Goal: Task Accomplishment & Management: Use online tool/utility

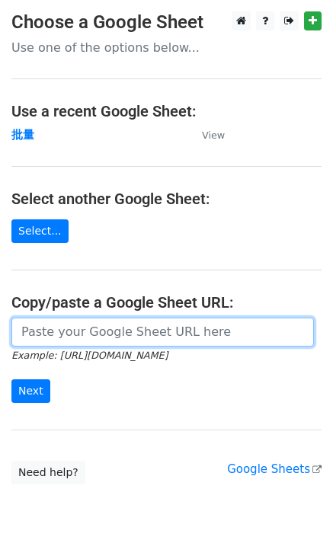
click at [67, 341] on input "url" at bounding box center [162, 332] width 303 height 29
paste input "[URL][DOMAIN_NAME]"
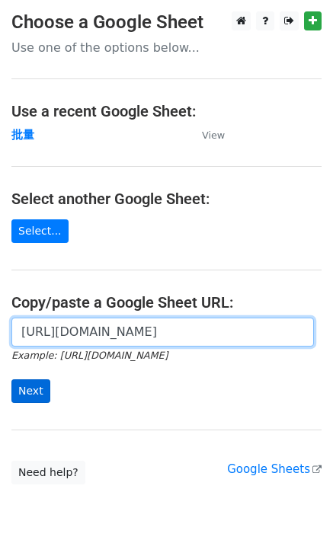
type input "[URL][DOMAIN_NAME]"
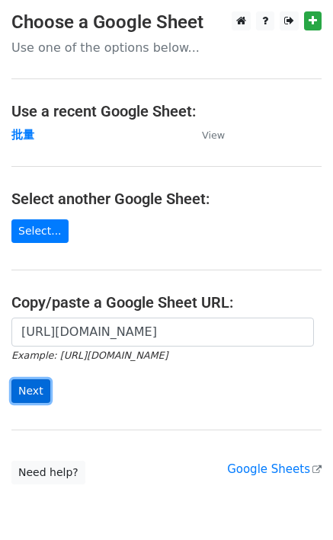
click at [38, 380] on input "Next" at bounding box center [30, 392] width 39 height 24
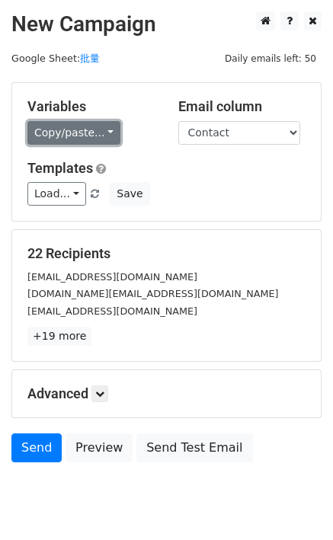
click at [82, 124] on link "Copy/paste..." at bounding box center [73, 133] width 93 height 24
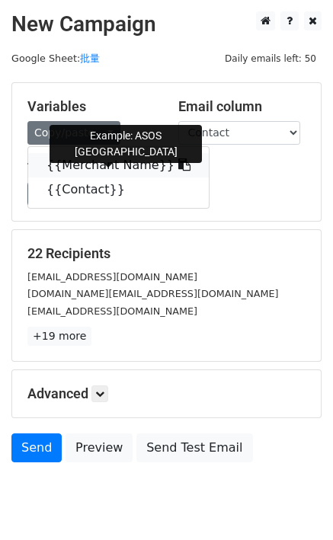
click at [104, 156] on link "{{Merchant Name}}" at bounding box center [118, 165] width 181 height 24
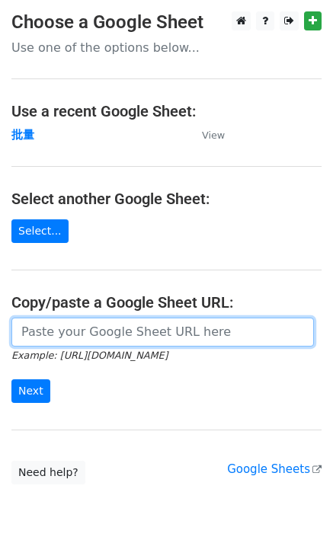
click at [64, 330] on input "url" at bounding box center [162, 332] width 303 height 29
paste input "[URL][DOMAIN_NAME]"
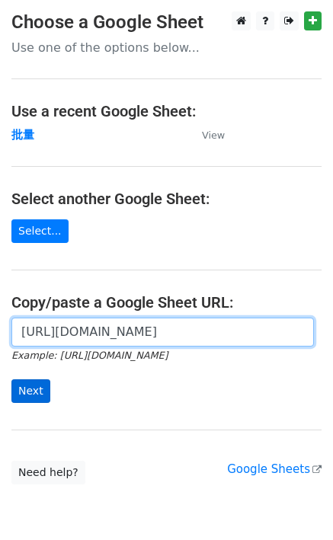
type input "[URL][DOMAIN_NAME]"
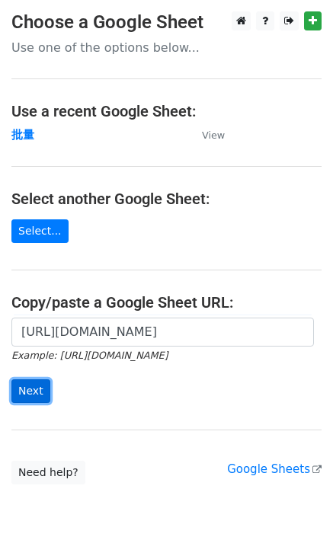
click at [34, 385] on input "Next" at bounding box center [30, 392] width 39 height 24
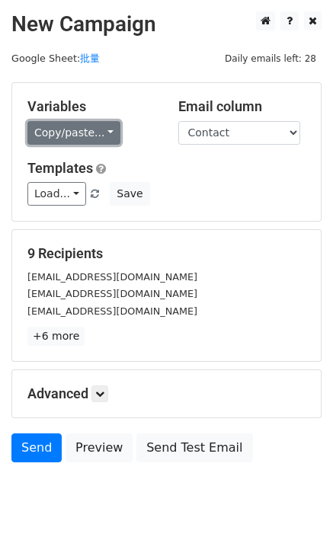
click at [69, 136] on link "Copy/paste..." at bounding box center [73, 133] width 93 height 24
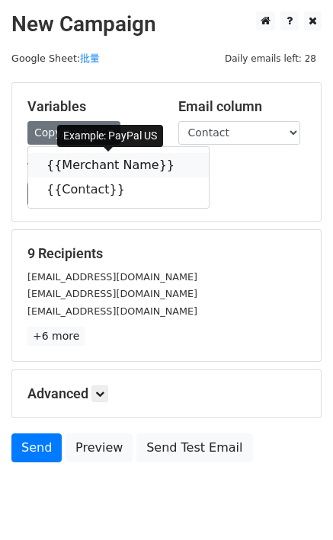
click at [71, 158] on link "{{Merchant Name}}" at bounding box center [118, 165] width 181 height 24
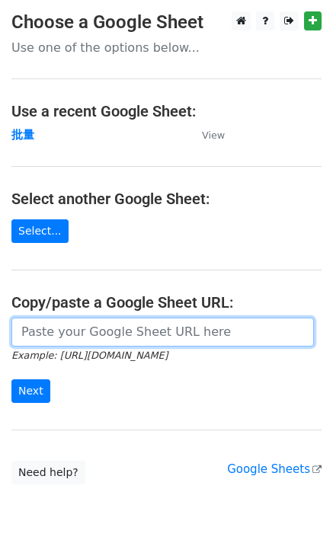
click at [47, 333] on input "url" at bounding box center [162, 332] width 303 height 29
paste input "[URL][DOMAIN_NAME]"
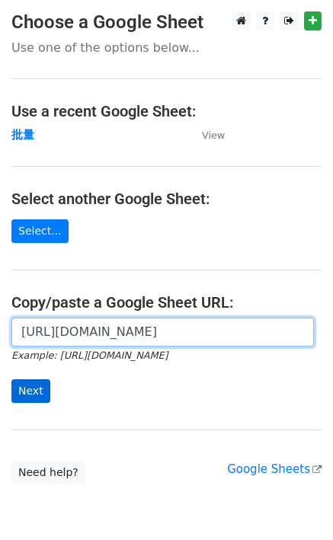
type input "[URL][DOMAIN_NAME]"
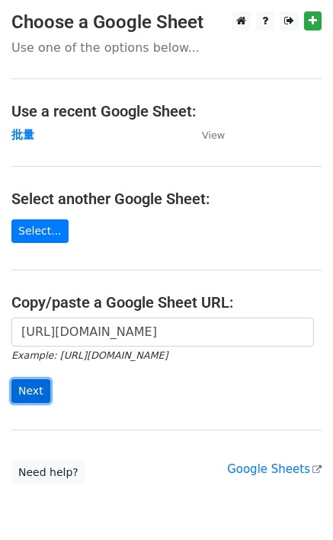
click at [26, 386] on input "Next" at bounding box center [30, 392] width 39 height 24
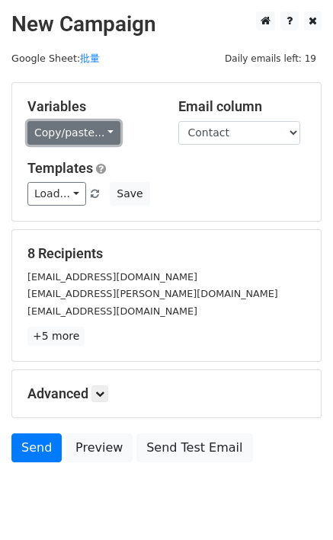
click at [67, 141] on link "Copy/paste..." at bounding box center [73, 133] width 93 height 24
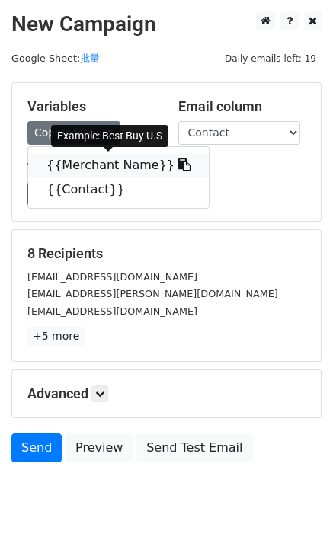
click at [75, 165] on link "{{Merchant Name}}" at bounding box center [118, 165] width 181 height 24
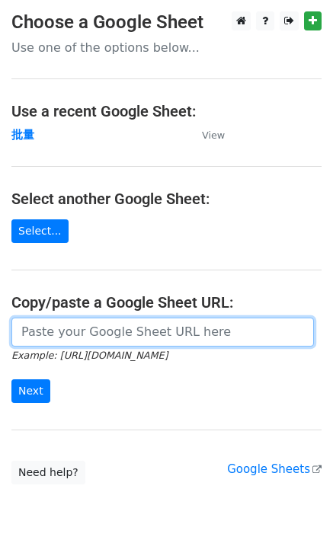
click at [53, 329] on input "url" at bounding box center [162, 332] width 303 height 29
paste input "[URL][DOMAIN_NAME]"
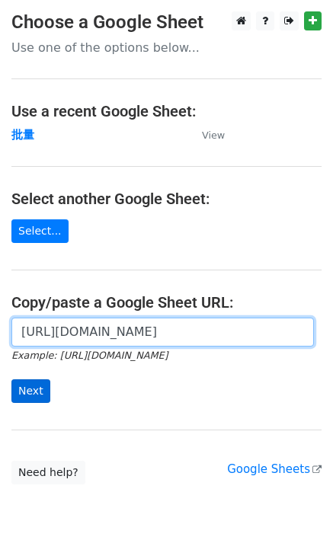
scroll to position [0, 402]
type input "[URL][DOMAIN_NAME]"
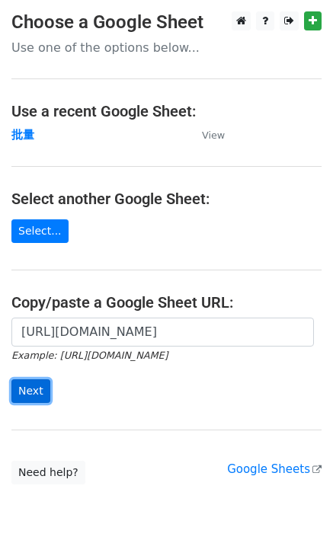
click at [27, 392] on input "Next" at bounding box center [30, 392] width 39 height 24
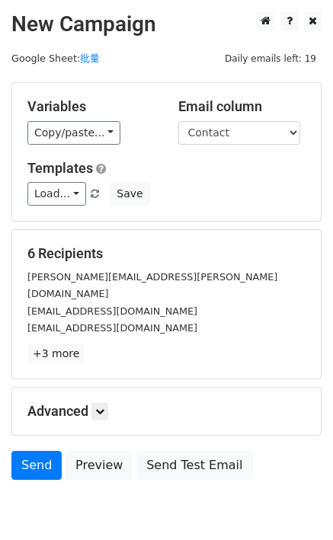
click at [62, 120] on div "Variables Copy/paste... {{Merchant Name}} {{Contact}}" at bounding box center [91, 121] width 151 height 46
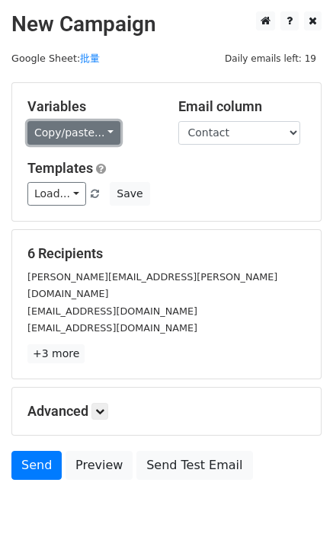
click at [64, 130] on link "Copy/paste..." at bounding box center [73, 133] width 93 height 24
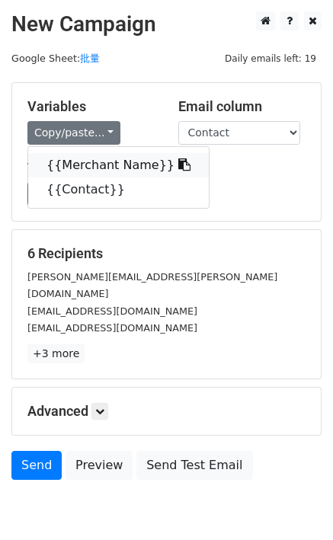
click at [77, 155] on div "{{Merchant Name}} {{Contact}}" at bounding box center [118, 177] width 182 height 63
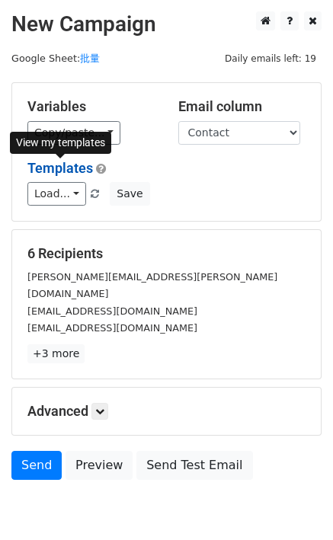
click at [81, 161] on link "Templates" at bounding box center [60, 168] width 66 height 16
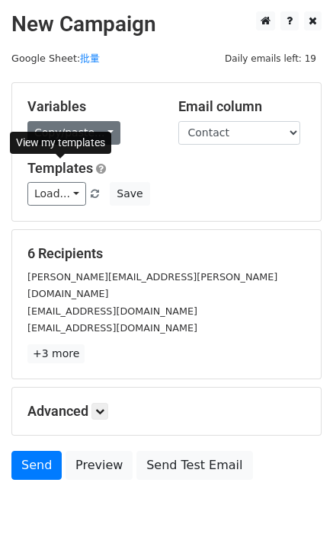
click at [100, 127] on div "View my templates" at bounding box center [60, 143] width 101 height 32
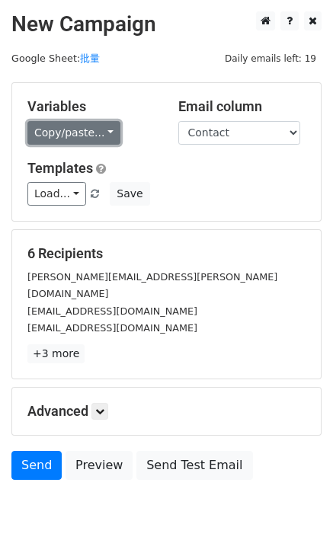
click at [97, 131] on link "Copy/paste..." at bounding box center [73, 133] width 93 height 24
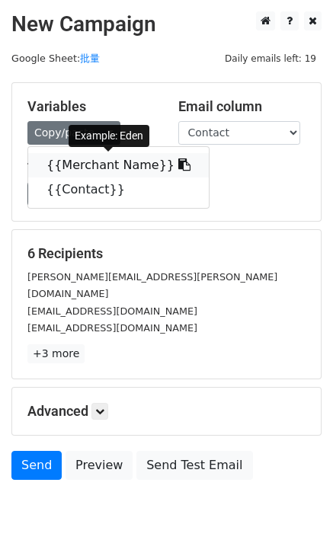
click at [95, 162] on link "{{Merchant Name}}" at bounding box center [118, 165] width 181 height 24
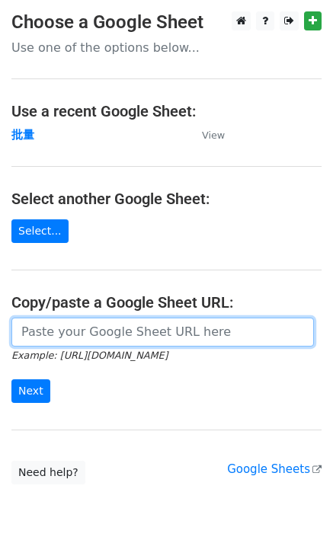
click at [49, 339] on input "url" at bounding box center [162, 332] width 303 height 29
paste input "https://docs.google.com/spreadsheets/d/1OdUcEapwDADx0zbrvSCU0vXH1fP2oNqM76vy0e6…"
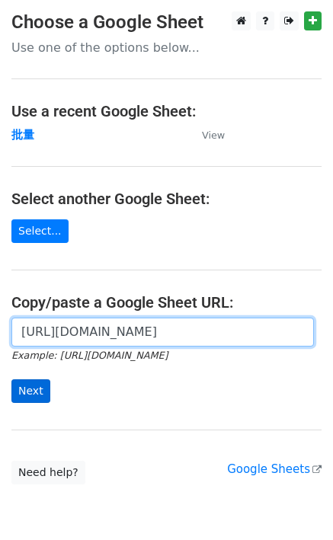
scroll to position [0, 402]
type input "https://docs.google.com/spreadsheets/d/1OdUcEapwDADx0zbrvSCU0vXH1fP2oNqM76vy0e6…"
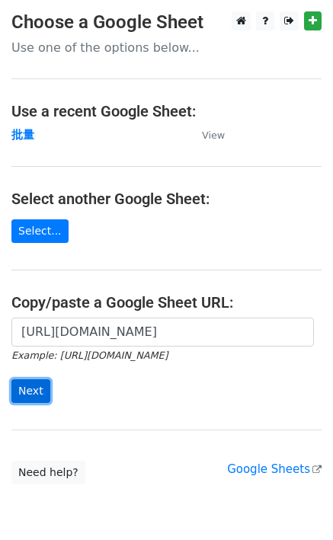
click at [20, 390] on input "Next" at bounding box center [30, 392] width 39 height 24
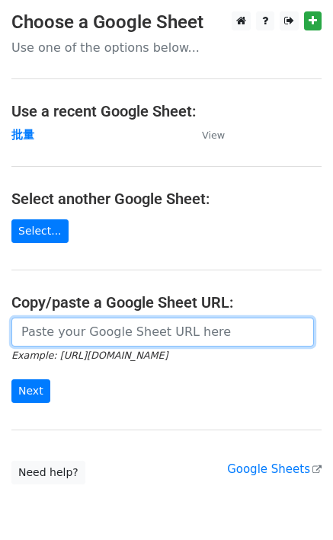
click at [71, 328] on input "url" at bounding box center [162, 332] width 303 height 29
paste input "https://docs.google.com/spreadsheets/d/1OdUcEapwDADx0zbrvSCU0vXH1fP2oNqM76vy0e6…"
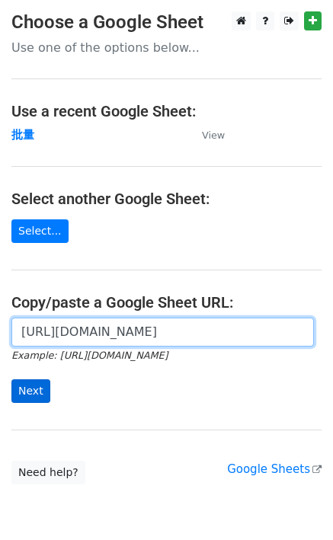
type input "https://docs.google.com/spreadsheets/d/1OdUcEapwDADx0zbrvSCU0vXH1fP2oNqM76vy0e6…"
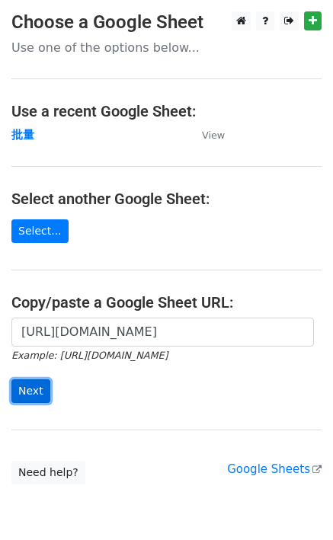
click at [35, 388] on input "Next" at bounding box center [30, 392] width 39 height 24
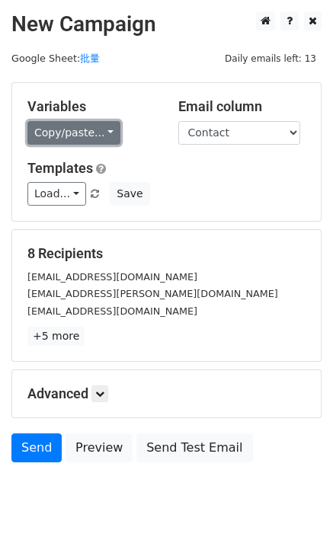
click at [53, 141] on link "Copy/paste..." at bounding box center [73, 133] width 93 height 24
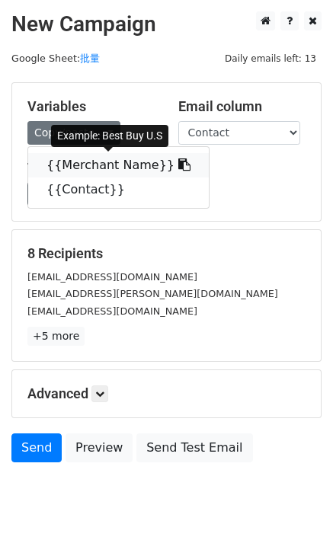
click at [64, 165] on link "{{Merchant Name}}" at bounding box center [118, 165] width 181 height 24
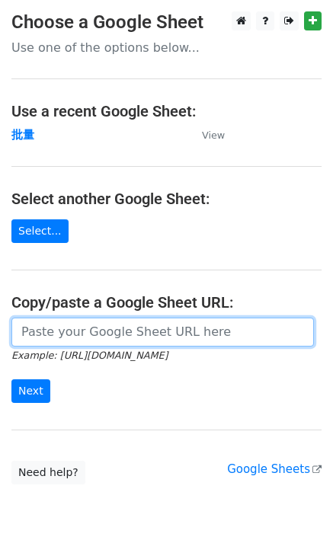
click at [47, 334] on input "url" at bounding box center [162, 332] width 303 height 29
paste input "{{Merchant Name}}"
click at [71, 338] on input "{{Merchant Name}}" at bounding box center [162, 332] width 303 height 29
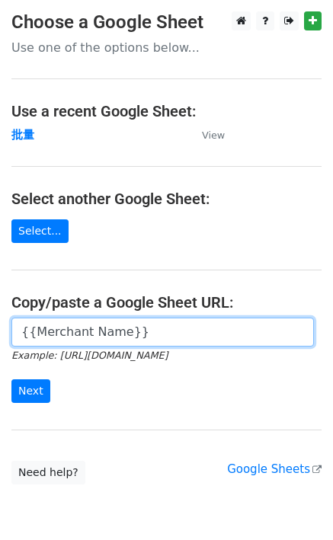
paste input "[URL][DOMAIN_NAME]"
type input "[URL][DOMAIN_NAME]"
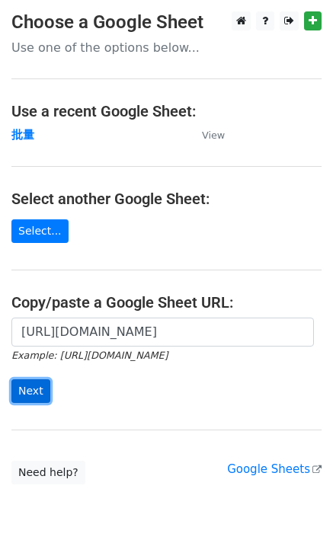
click at [45, 395] on input "Next" at bounding box center [30, 392] width 39 height 24
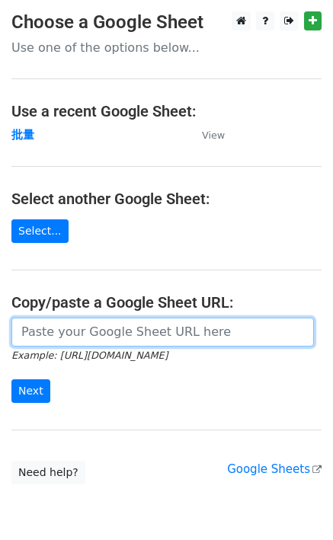
click at [47, 330] on input "url" at bounding box center [162, 332] width 303 height 29
paste input "[URL][DOMAIN_NAME]"
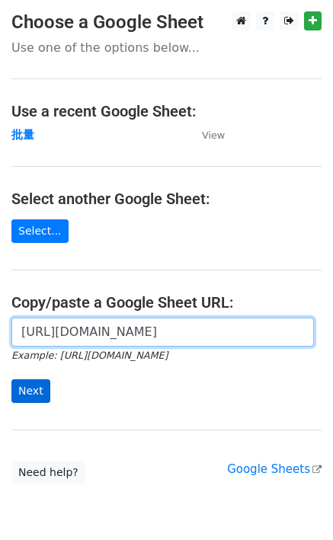
type input "[URL][DOMAIN_NAME]"
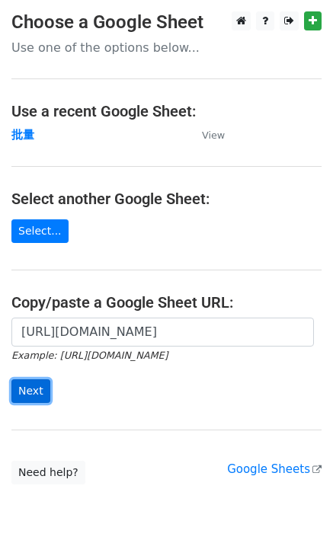
click at [24, 386] on input "Next" at bounding box center [30, 392] width 39 height 24
